Goal: Task Accomplishment & Management: Use online tool/utility

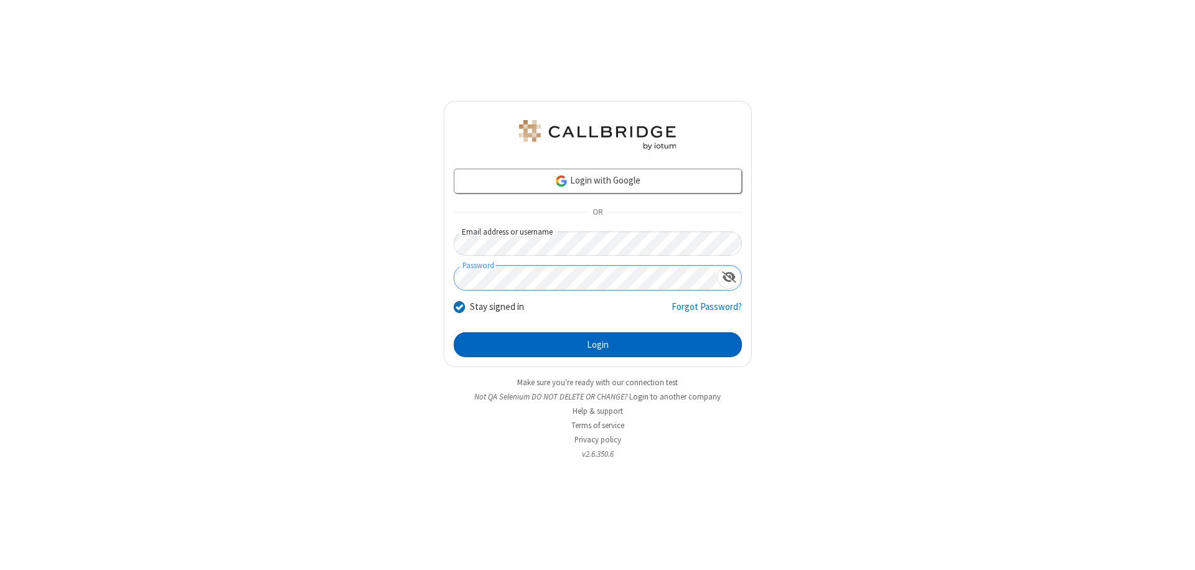
click at [597, 345] on button "Login" at bounding box center [598, 344] width 288 height 25
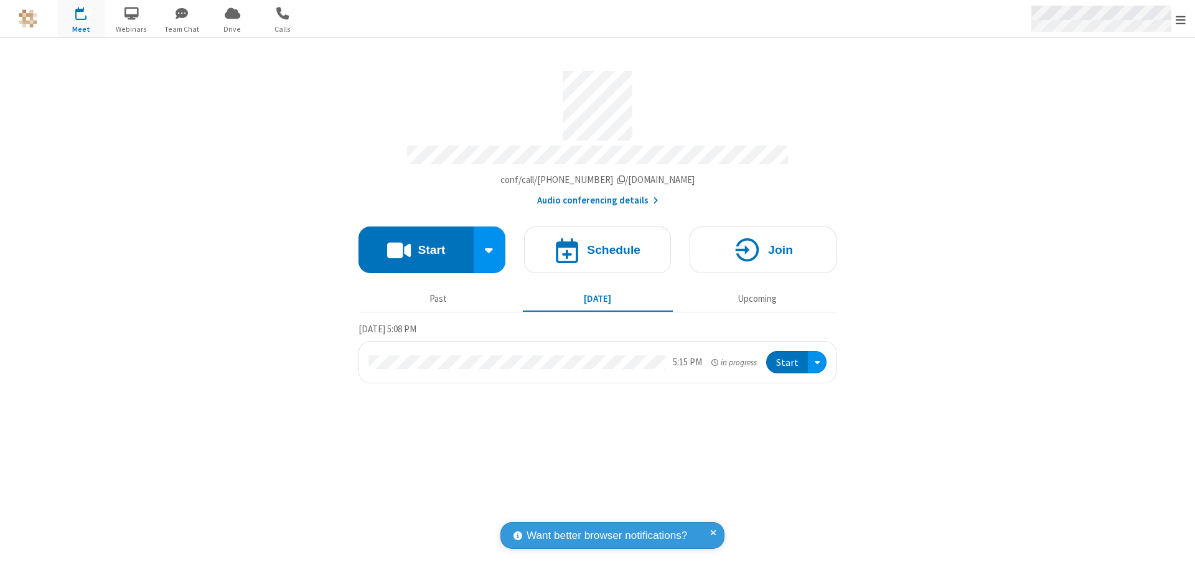
click at [1181, 19] on span "Open menu" at bounding box center [1181, 20] width 10 height 12
click at [232, 29] on span "Drive" at bounding box center [232, 29] width 47 height 11
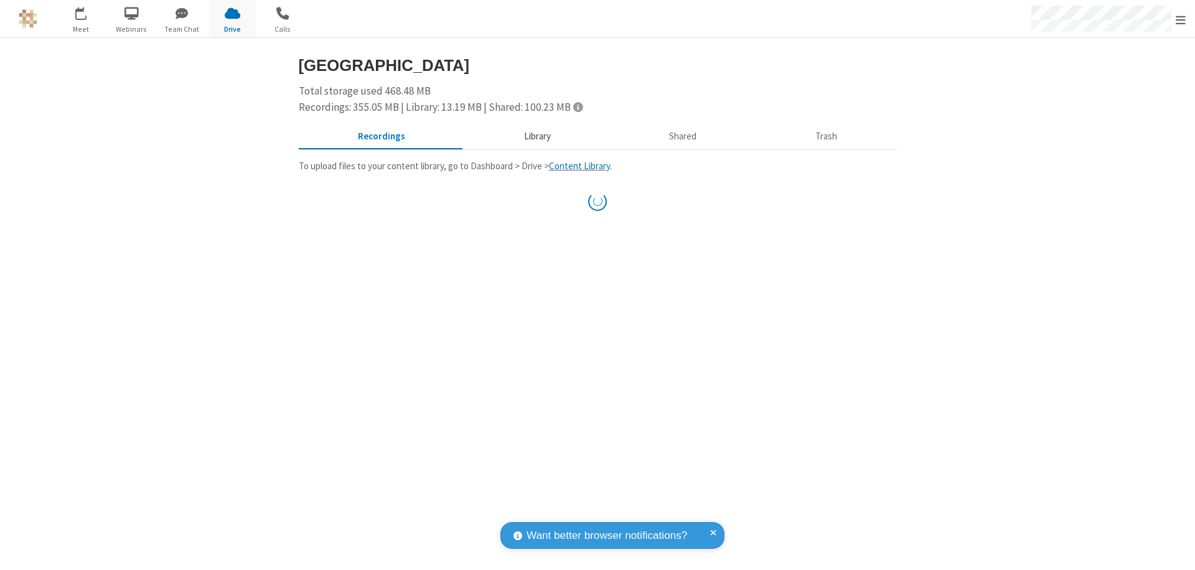
click at [535, 136] on button "Library" at bounding box center [537, 137] width 146 height 24
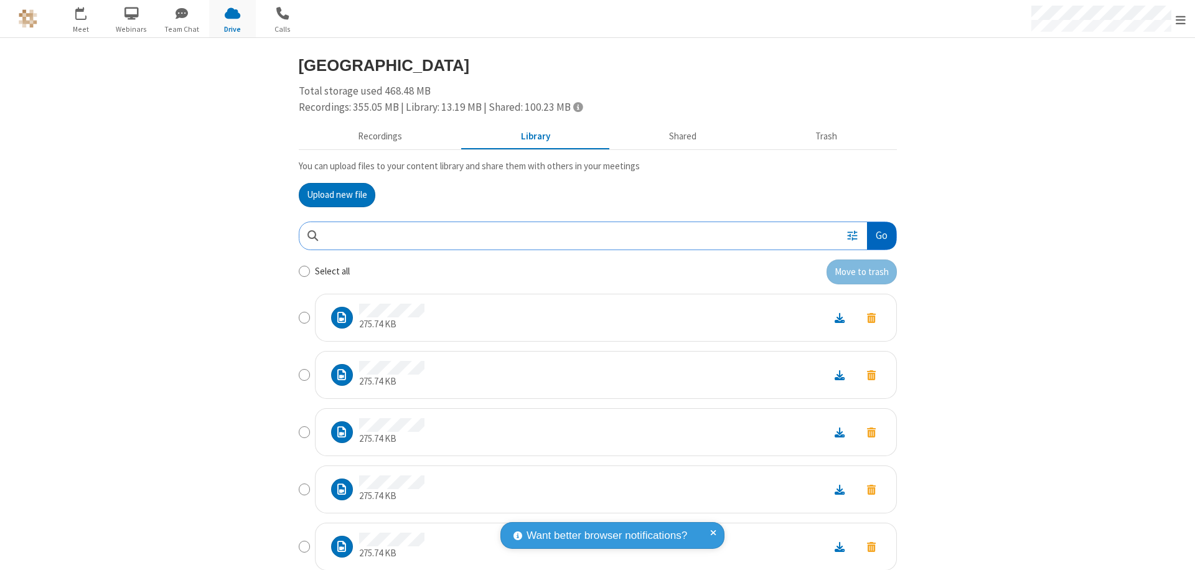
click at [876, 235] on button "Go" at bounding box center [881, 236] width 29 height 28
click at [332, 195] on button "Upload new file" at bounding box center [337, 195] width 77 height 25
